Goal: Task Accomplishment & Management: Manage account settings

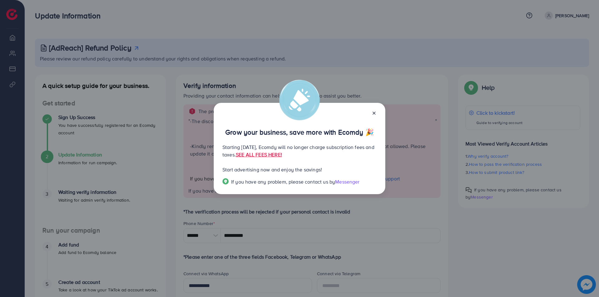
click at [374, 114] on icon at bounding box center [374, 113] width 5 height 5
